Goal: Find specific page/section

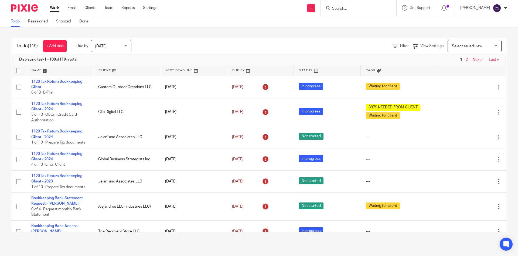
click at [345, 9] on input "Search" at bounding box center [356, 8] width 49 height 5
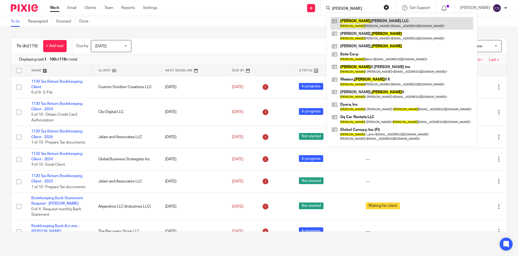
type input "randy"
click at [355, 25] on link at bounding box center [402, 23] width 143 height 12
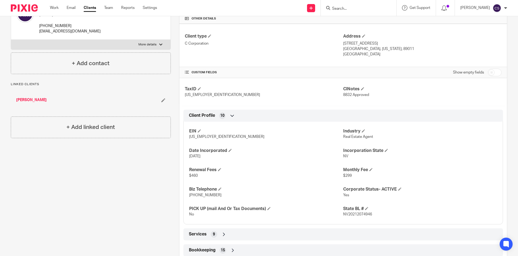
scroll to position [209, 0]
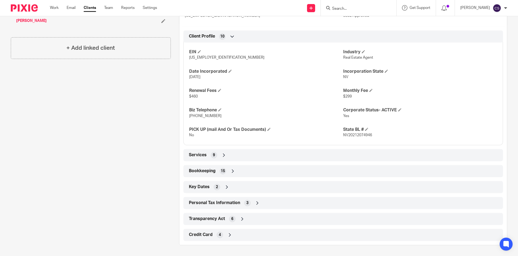
click at [233, 171] on icon at bounding box center [232, 170] width 5 height 5
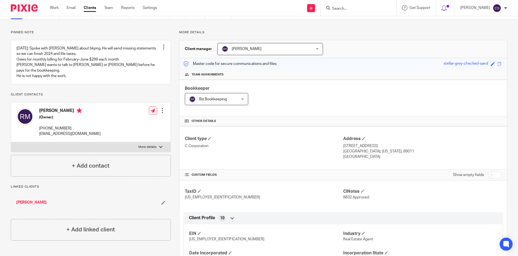
scroll to position [0, 0]
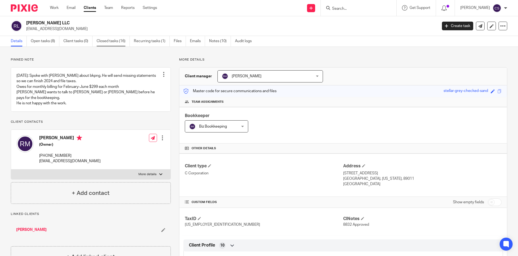
click at [100, 42] on link "Closed tasks (16)" at bounding box center [113, 41] width 33 height 11
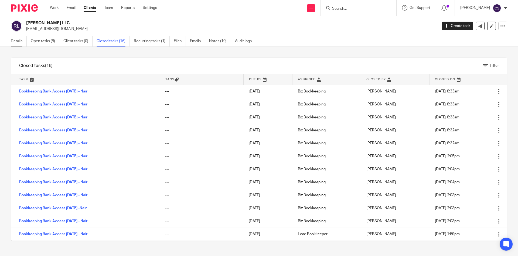
click at [11, 40] on link "Details" at bounding box center [19, 41] width 16 height 11
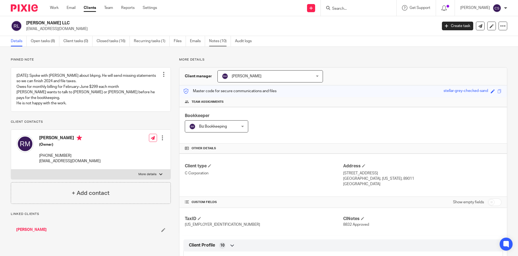
click at [211, 42] on link "Notes (10)" at bounding box center [220, 41] width 22 height 11
